Goal: Task Accomplishment & Management: Use online tool/utility

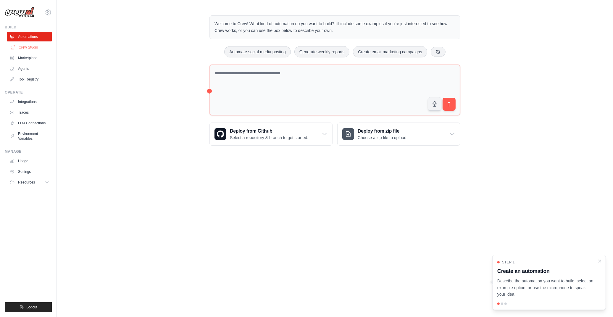
click at [25, 48] on link "Crew Studio" at bounding box center [30, 47] width 45 height 9
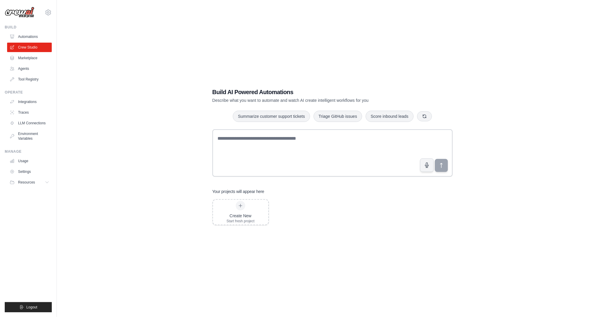
scroll to position [12, 0]
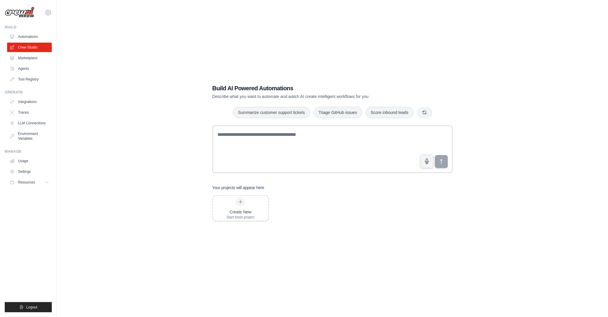
click at [41, 8] on div "matheus.mariano@ambevtech.com.br Your organization ✓ ABI - GenAI Bootcamp Setti…" at bounding box center [28, 9] width 47 height 19
click at [57, 14] on div "Build AI Powered Automations Describe what you want to automate and watch AI cr…" at bounding box center [332, 152] width 551 height 317
click at [52, 10] on div "matheus.mariano@ambevtech.com.br Your organization ✓ ABI - GenAI Bootcamp Setti…" at bounding box center [28, 158] width 57 height 317
click at [49, 10] on icon at bounding box center [48, 12] width 7 height 7
click at [46, 51] on link "ABI - GenAI Bootcamp" at bounding box center [48, 50] width 52 height 11
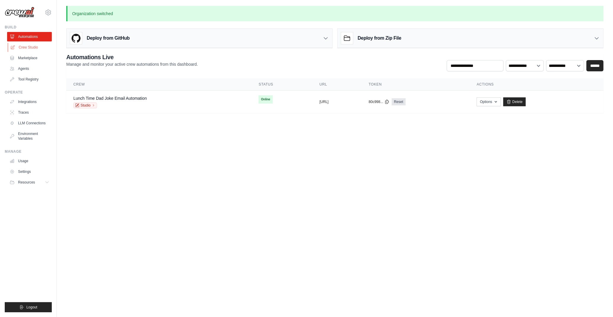
click at [25, 46] on link "Crew Studio" at bounding box center [30, 47] width 45 height 9
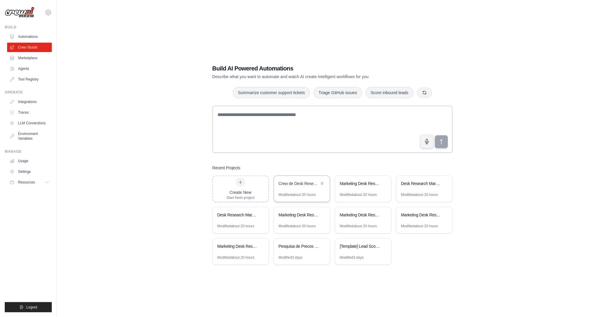
click at [296, 184] on div "Crew de Desk Research para Marketing" at bounding box center [299, 184] width 41 height 6
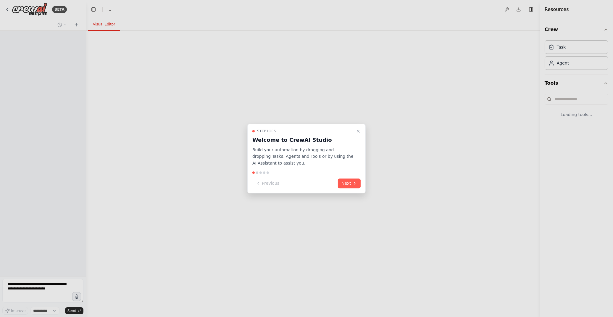
select select "****"
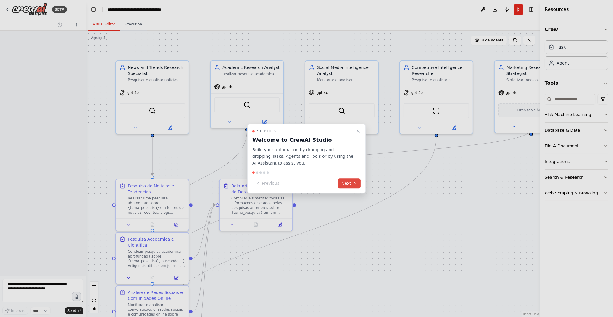
click at [352, 184] on button "Next" at bounding box center [349, 184] width 23 height 10
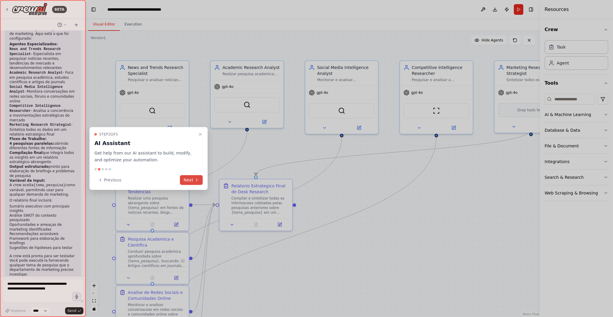
click at [196, 179] on icon at bounding box center [196, 180] width 5 height 5
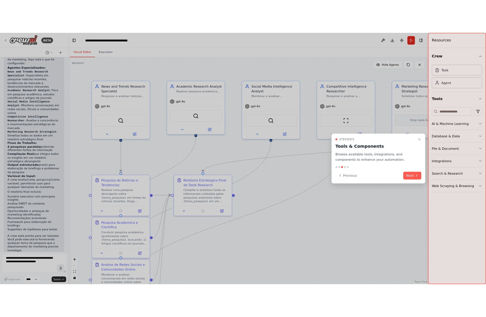
scroll to position [581, 0]
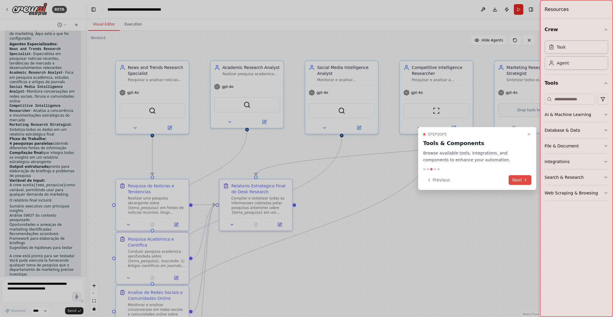
click at [525, 179] on icon at bounding box center [525, 180] width 1 height 2
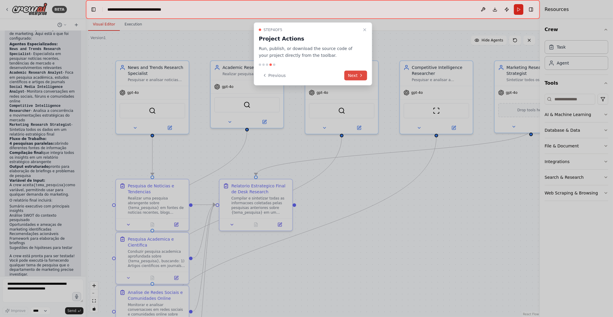
click at [352, 74] on button "Next" at bounding box center [356, 75] width 23 height 10
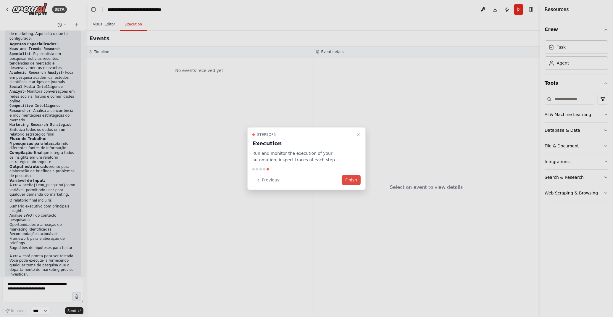
drag, startPoint x: 358, startPoint y: 179, endPoint x: 357, endPoint y: 182, distance: 3.1
click at [358, 179] on button "Finish" at bounding box center [351, 180] width 19 height 10
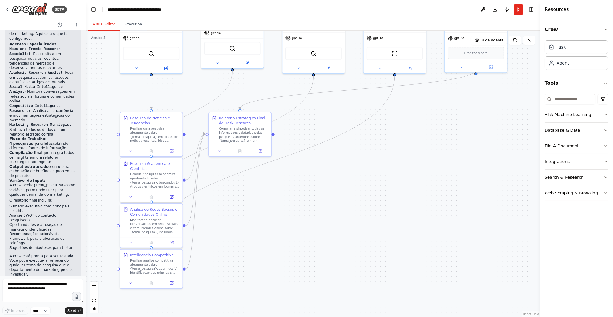
drag, startPoint x: 460, startPoint y: 230, endPoint x: 410, endPoint y: 155, distance: 91.1
click at [410, 155] on div ".deletable-edge-delete-btn { width: 20px; height: 20px; border: 0px solid #ffff…" at bounding box center [313, 174] width 454 height 286
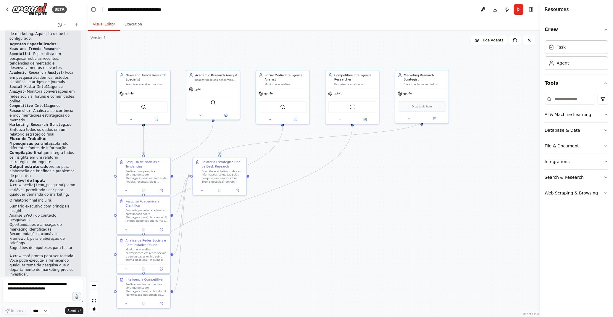
drag, startPoint x: 409, startPoint y: 158, endPoint x: 364, endPoint y: 200, distance: 61.6
click at [364, 200] on div ".deletable-edge-delete-btn { width: 20px; height: 20px; border: 0px solid #ffff…" at bounding box center [313, 174] width 454 height 286
click at [492, 8] on button "Download" at bounding box center [495, 9] width 9 height 11
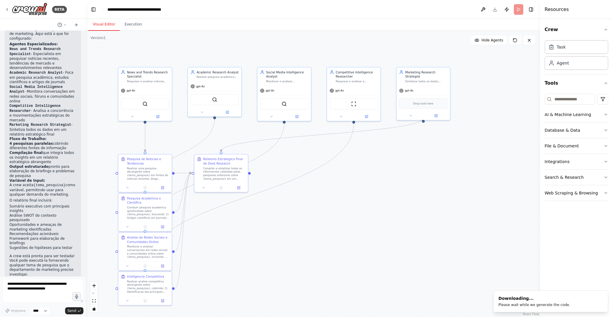
click at [325, 279] on div ".deletable-edge-delete-btn { width: 20px; height: 20px; border: 0px solid #ffff…" at bounding box center [313, 174] width 454 height 286
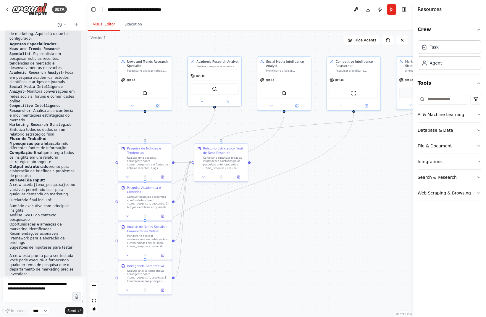
drag, startPoint x: 332, startPoint y: 248, endPoint x: 332, endPoint y: 237, distance: 10.7
click at [332, 237] on div ".deletable-edge-delete-btn { width: 20px; height: 20px; border: 0px solid #ffff…" at bounding box center [249, 174] width 327 height 286
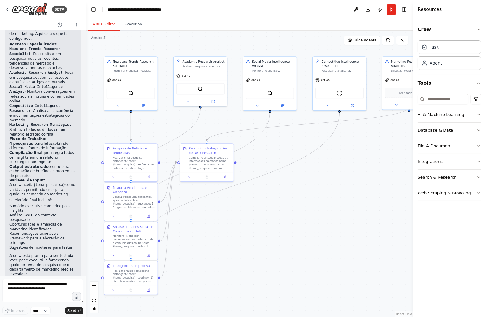
drag, startPoint x: 330, startPoint y: 246, endPoint x: 315, endPoint y: 246, distance: 15.7
click at [315, 246] on div ".deletable-edge-delete-btn { width: 20px; height: 20px; border: 0px solid #ffff…" at bounding box center [249, 174] width 327 height 286
click at [37, 293] on textarea at bounding box center [42, 291] width 81 height 24
type textarea "**********"
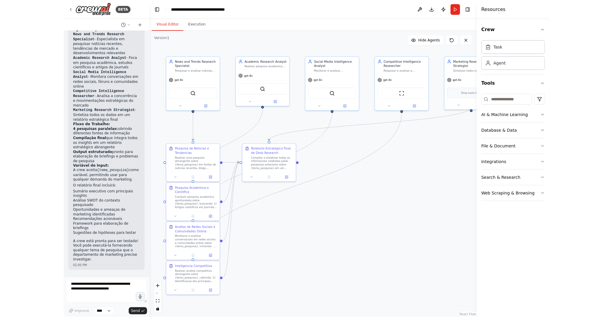
scroll to position [621, 0]
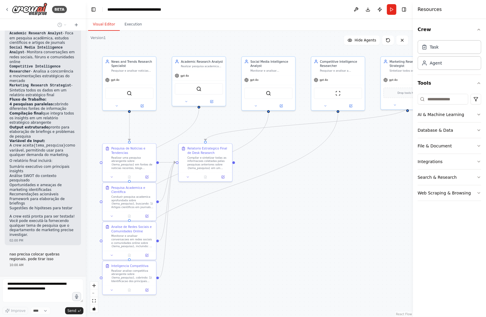
click at [266, 236] on div ".deletable-edge-delete-btn { width: 20px; height: 20px; border: 0px solid #ffff…" at bounding box center [249, 174] width 327 height 286
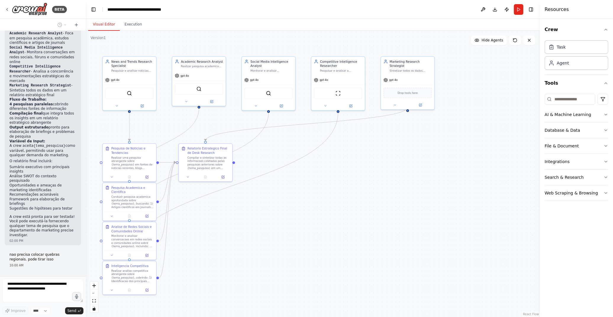
click at [354, 224] on div ".deletable-edge-delete-btn { width: 20px; height: 20px; border: 0px solid #ffff…" at bounding box center [313, 174] width 454 height 286
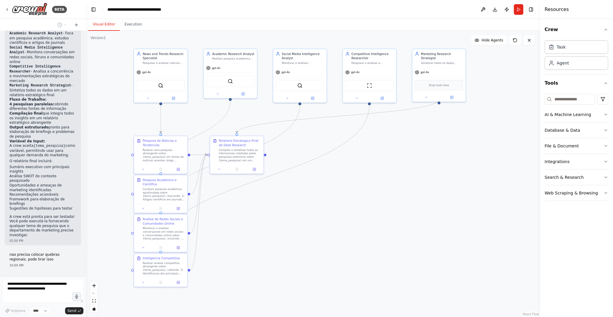
drag, startPoint x: 354, startPoint y: 224, endPoint x: 250, endPoint y: 134, distance: 137.5
click at [385, 217] on div ".deletable-edge-delete-btn { width: 20px; height: 20px; border: 0px solid #ffff…" at bounding box center [313, 174] width 454 height 286
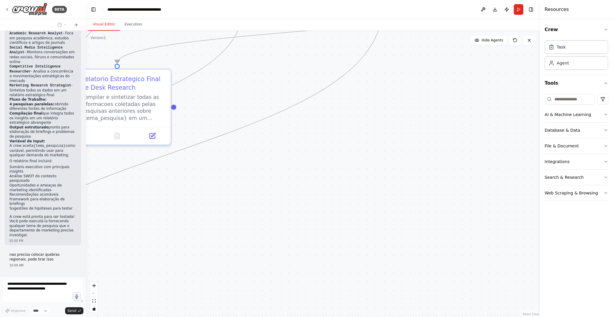
drag, startPoint x: 287, startPoint y: 213, endPoint x: 324, endPoint y: 237, distance: 44.4
click at [324, 237] on div ".deletable-edge-delete-btn { width: 20px; height: 20px; border: 0px solid #ffff…" at bounding box center [313, 174] width 454 height 286
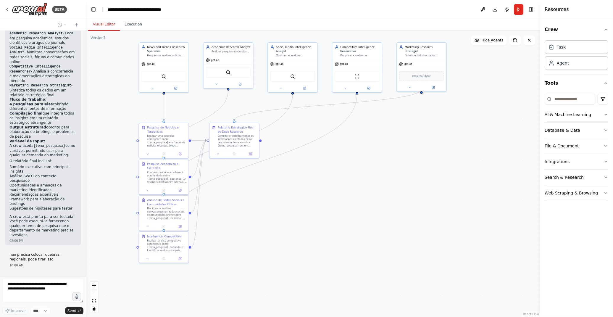
drag, startPoint x: 333, startPoint y: 257, endPoint x: 322, endPoint y: 210, distance: 47.8
click at [322, 210] on div ".deletable-edge-delete-btn { width: 20px; height: 20px; border: 0px solid #ffff…" at bounding box center [313, 174] width 454 height 286
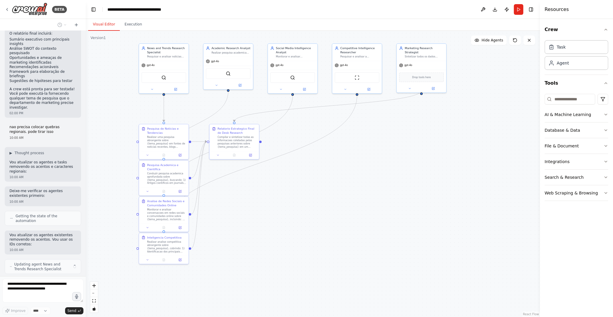
scroll to position [753, 0]
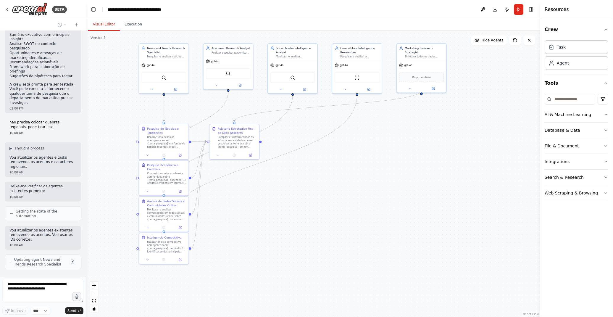
click at [271, 234] on div ".deletable-edge-delete-btn { width: 20px; height: 20px; border: 0px solid #ffff…" at bounding box center [313, 174] width 454 height 286
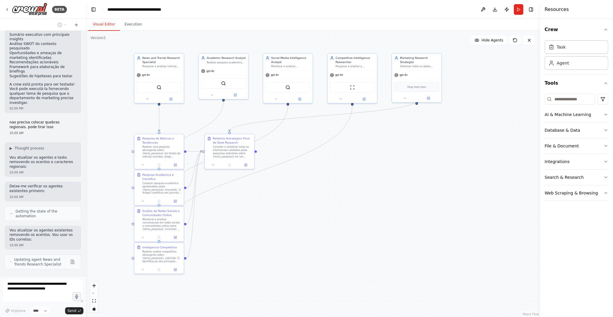
scroll to position [773, 0]
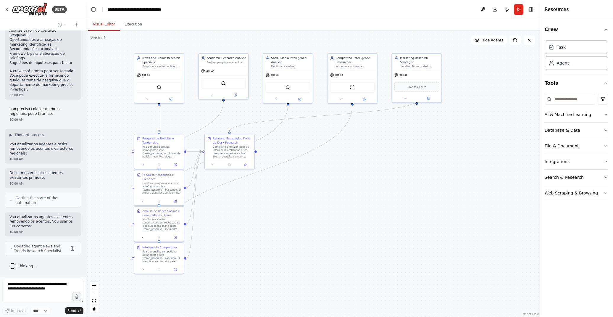
drag, startPoint x: 316, startPoint y: 216, endPoint x: 311, endPoint y: 226, distance: 10.9
click at [311, 226] on div ".deletable-edge-delete-btn { width: 20px; height: 20px; border: 0px solid #ffff…" at bounding box center [313, 174] width 454 height 286
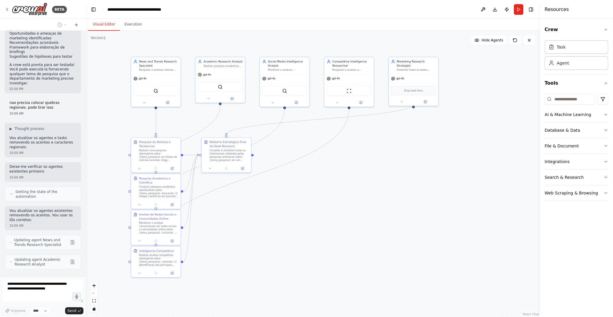
drag, startPoint x: 368, startPoint y: 178, endPoint x: 372, endPoint y: 164, distance: 14.6
click at [364, 180] on div ".deletable-edge-delete-btn { width: 20px; height: 20px; border: 0px solid #ffff…" at bounding box center [313, 174] width 454 height 286
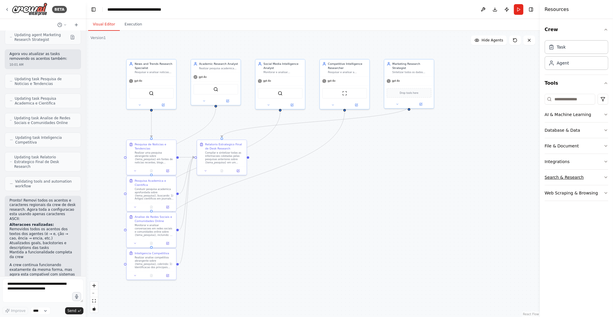
scroll to position [1056, 0]
click at [12, 263] on p "A crew continua funcionando exatamente da mesma forma, mas agora esta compative…" at bounding box center [42, 277] width 67 height 28
click at [263, 244] on div ".deletable-edge-delete-btn { width: 20px; height: 20px; border: 0px solid #ffff…" at bounding box center [313, 174] width 454 height 286
click at [417, 181] on div ".deletable-edge-delete-btn { width: 20px; height: 20px; border: 0px solid #ffff…" at bounding box center [313, 174] width 454 height 286
